Goal: Information Seeking & Learning: Compare options

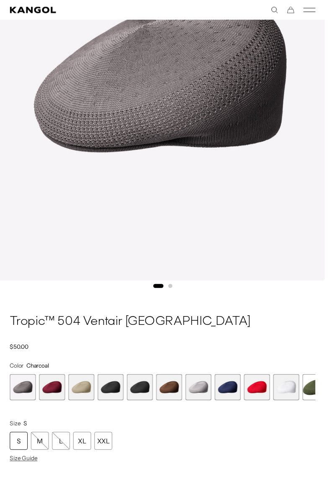
scroll to position [210, 0]
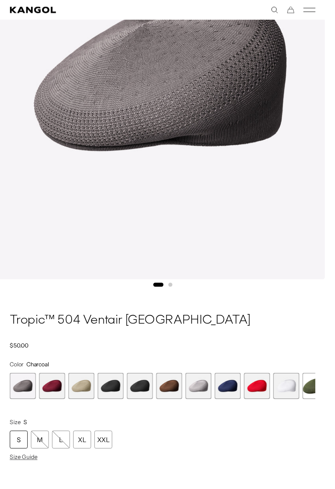
click at [36, 456] on div "M" at bounding box center [41, 452] width 18 height 18
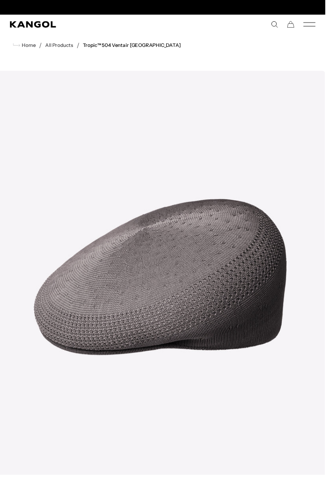
scroll to position [0, 172]
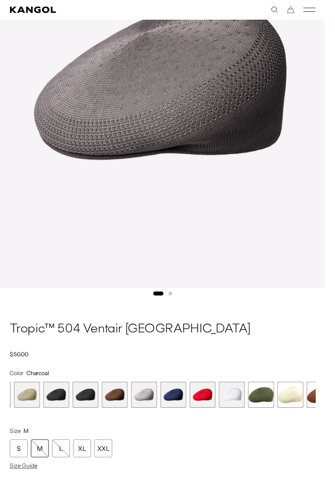
scroll to position [0, 172]
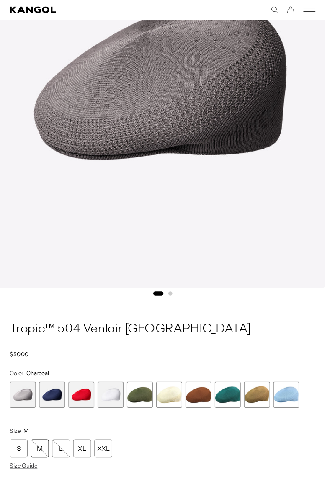
click at [146, 409] on span "11 of 16" at bounding box center [144, 406] width 27 height 27
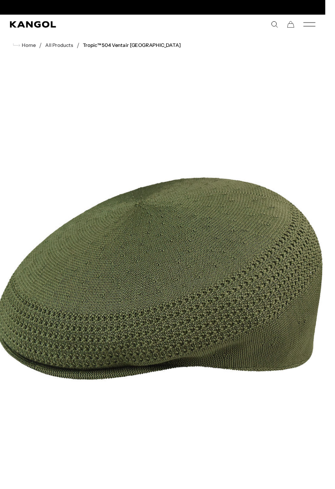
scroll to position [0, 172]
click at [103, 47] on link "Tropic™ 504 Ventair [GEOGRAPHIC_DATA]" at bounding box center [135, 47] width 101 height 6
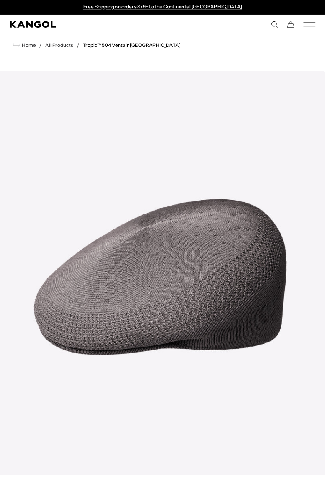
scroll to position [0, 172]
click at [26, 44] on span "Home" at bounding box center [29, 47] width 16 height 6
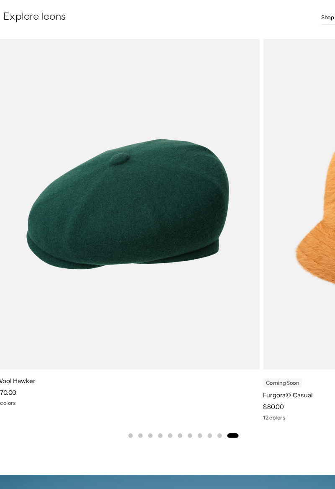
scroll to position [0, 172]
click at [0, 0] on img "11 of 11" at bounding box center [0, 0] width 0 height 0
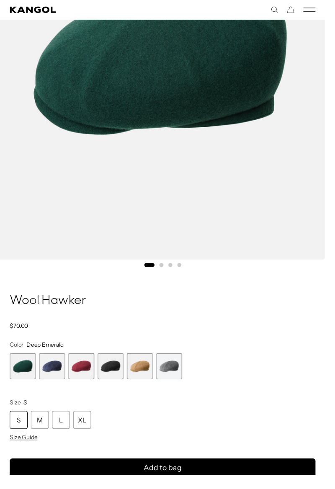
scroll to position [0, 172]
click at [17, 383] on span "1 of 6" at bounding box center [23, 377] width 27 height 27
click at [38, 434] on div "M" at bounding box center [41, 432] width 18 height 18
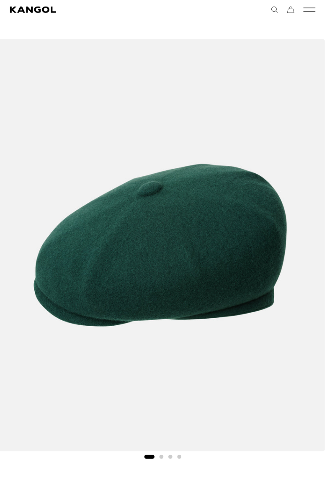
scroll to position [73, 0]
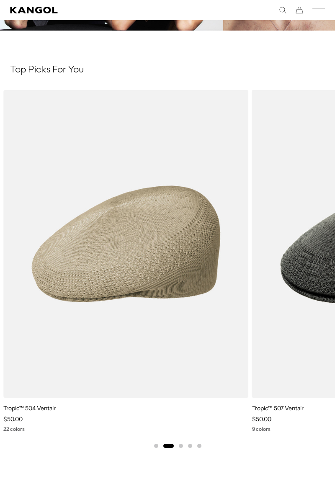
scroll to position [1786, 0]
click at [0, 0] on img "2 of 5" at bounding box center [0, 0] width 0 height 0
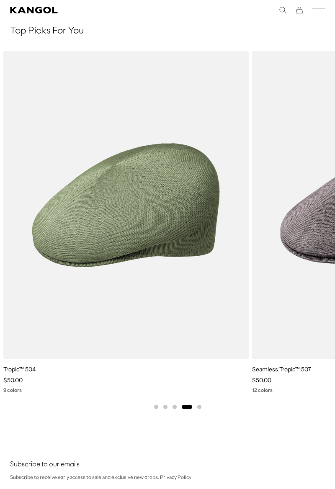
scroll to position [0, 172]
click at [0, 0] on img "4 of 5" at bounding box center [0, 0] width 0 height 0
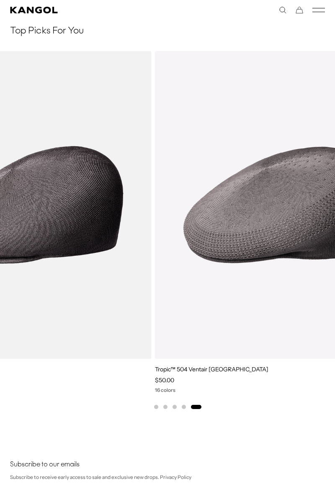
scroll to position [0, 0]
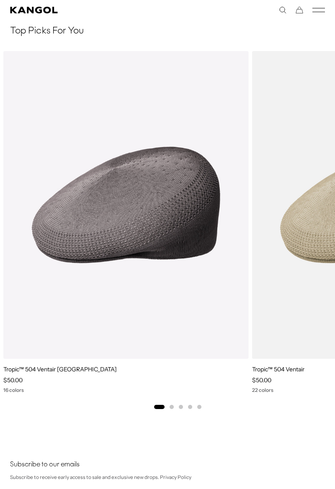
click at [0, 0] on img "1 of 5" at bounding box center [0, 0] width 0 height 0
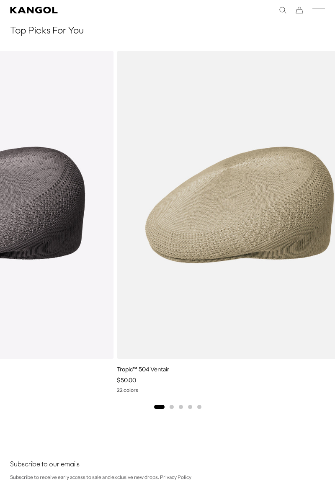
scroll to position [0, 172]
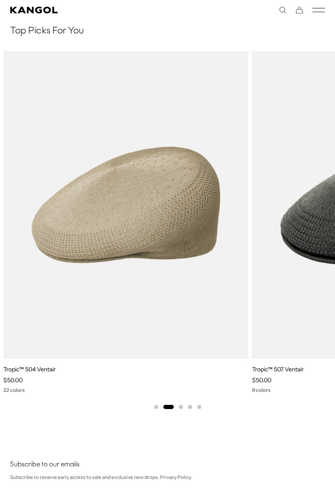
click at [0, 0] on img "2 of 5" at bounding box center [0, 0] width 0 height 0
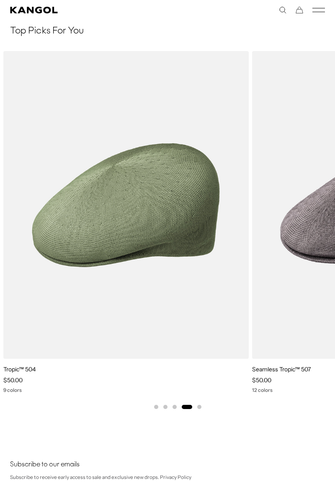
click at [0, 0] on img "4 of 5" at bounding box center [0, 0] width 0 height 0
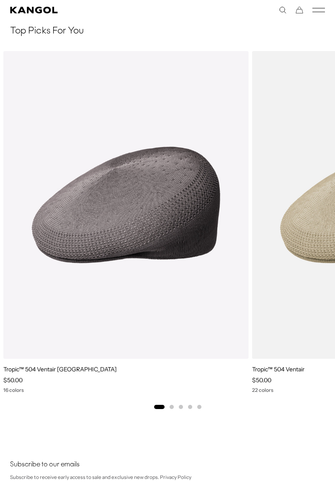
scroll to position [0, 0]
click at [0, 0] on img "1 of 5" at bounding box center [0, 0] width 0 height 0
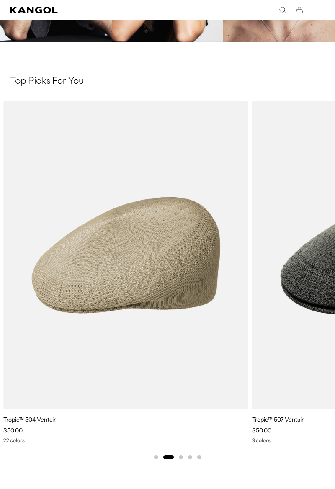
scroll to position [0, 172]
click at [0, 0] on img "2 of 5" at bounding box center [0, 0] width 0 height 0
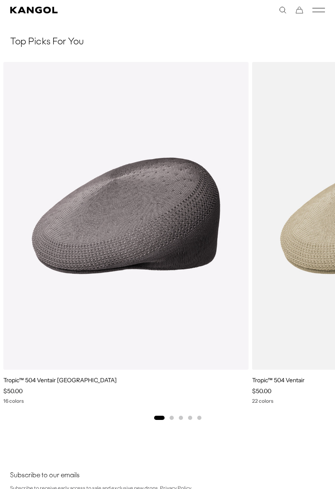
click at [0, 0] on img "1 of 5" at bounding box center [0, 0] width 0 height 0
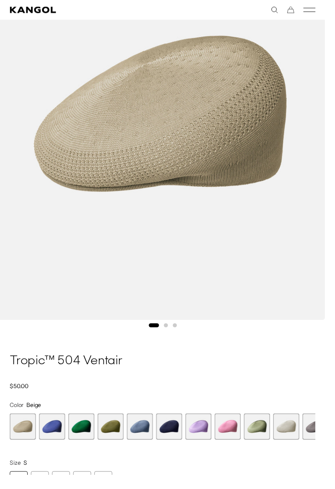
scroll to position [169, 0]
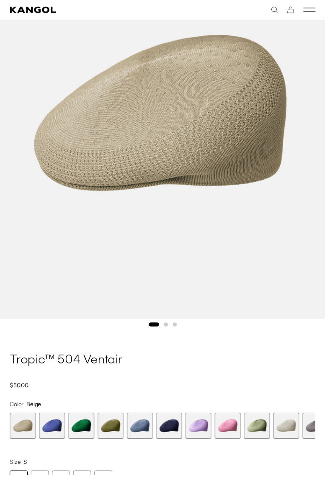
click at [40, 488] on div "M" at bounding box center [41, 493] width 18 height 18
click at [115, 442] on span "4 of 22" at bounding box center [113, 438] width 27 height 27
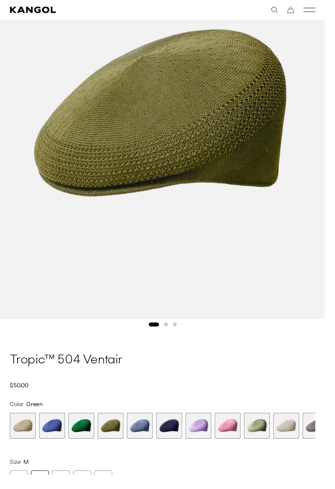
scroll to position [0, 172]
click at [262, 433] on span "9 of 22" at bounding box center [264, 438] width 27 height 27
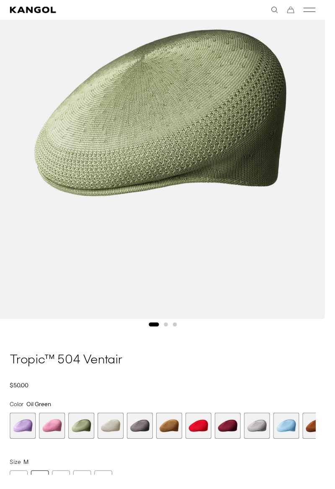
click at [175, 440] on span "12 of 22" at bounding box center [174, 438] width 27 height 27
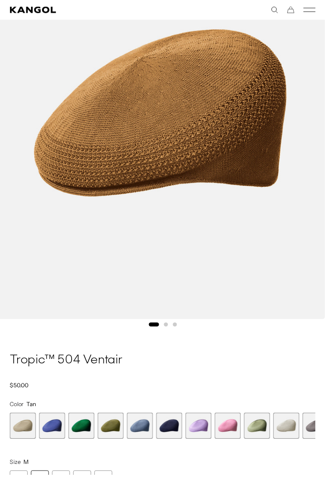
scroll to position [0, 172]
click at [84, 445] on span "3 of 22" at bounding box center [83, 438] width 27 height 27
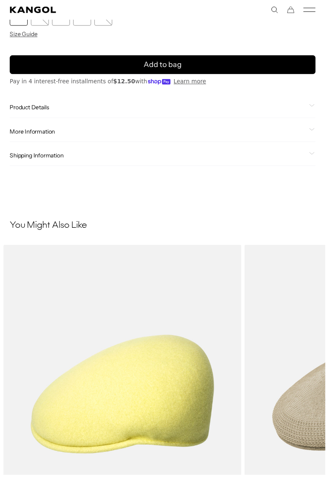
scroll to position [0, 172]
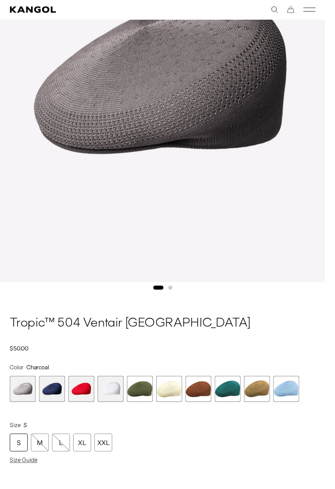
scroll to position [0, 172]
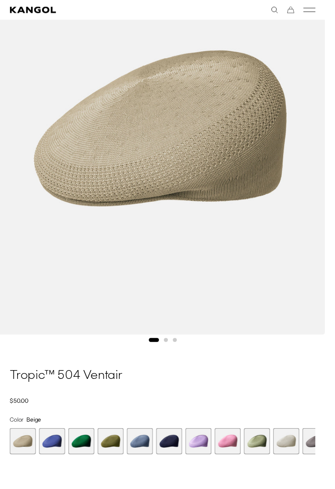
scroll to position [0, 172]
click at [117, 455] on span "4 of 22" at bounding box center [113, 454] width 27 height 27
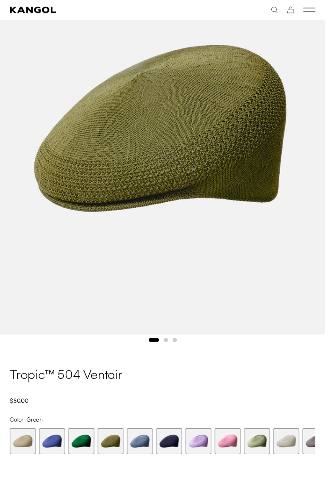
scroll to position [194, 0]
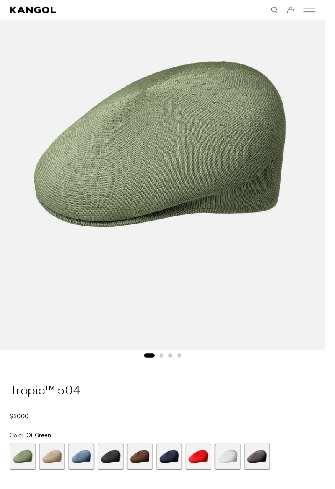
scroll to position [0, 172]
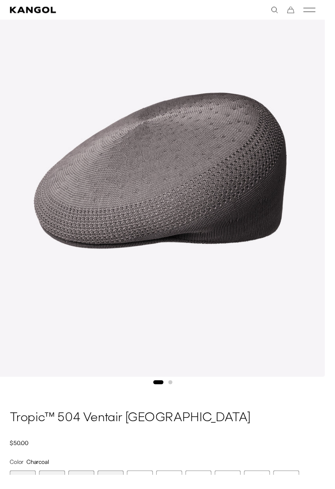
click at [232, 488] on span "14 of 16" at bounding box center [234, 497] width 27 height 27
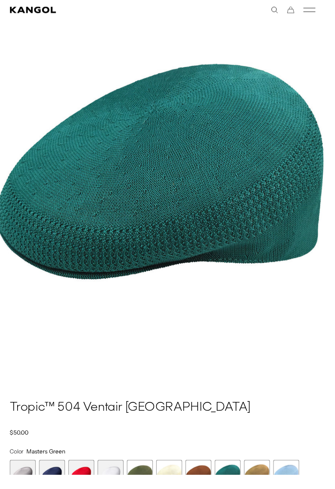
click at [140, 488] on span "11 of 16" at bounding box center [144, 486] width 27 height 27
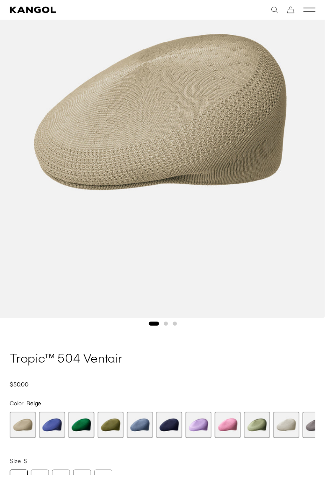
click at [40, 488] on div "M" at bounding box center [41, 492] width 18 height 18
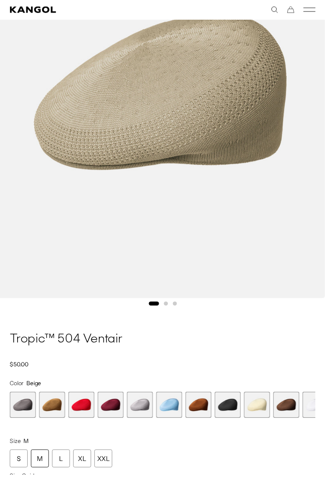
click at [50, 419] on span "12 of 22" at bounding box center [53, 417] width 27 height 27
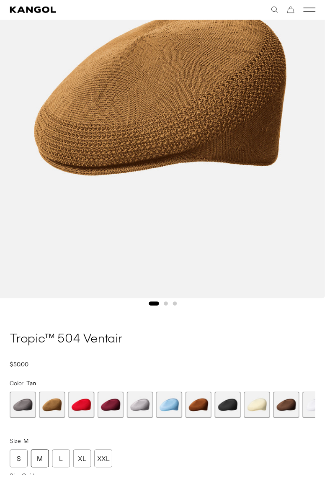
click at [203, 419] on span "17 of 22" at bounding box center [204, 417] width 27 height 27
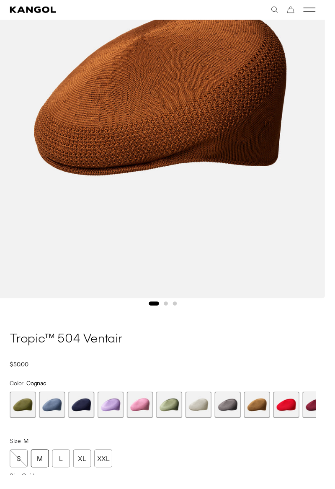
scroll to position [0, 172]
click at [174, 416] on span "9 of 22" at bounding box center [174, 417] width 27 height 27
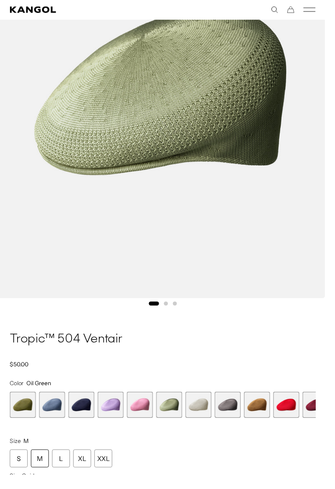
scroll to position [0, 172]
